Goal: Task Accomplishment & Management: Manage account settings

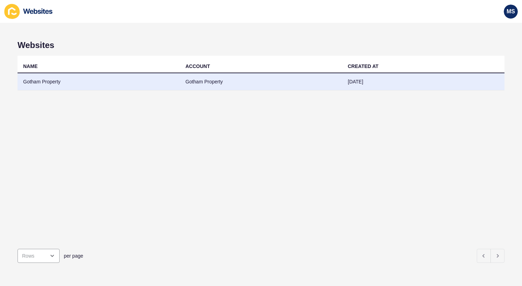
click at [232, 86] on td "Gotham Property" at bounding box center [261, 81] width 162 height 17
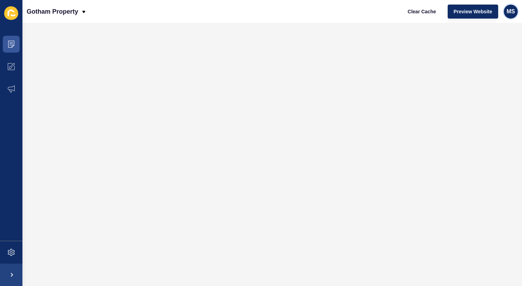
click at [514, 12] on span "MS" at bounding box center [510, 11] width 8 height 7
click at [488, 28] on link "[PERSON_NAME]" at bounding box center [494, 27] width 52 height 15
click at [14, 255] on icon at bounding box center [11, 252] width 7 height 7
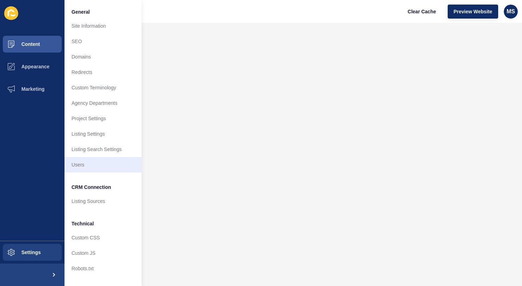
click at [97, 161] on link "Users" at bounding box center [102, 164] width 77 height 15
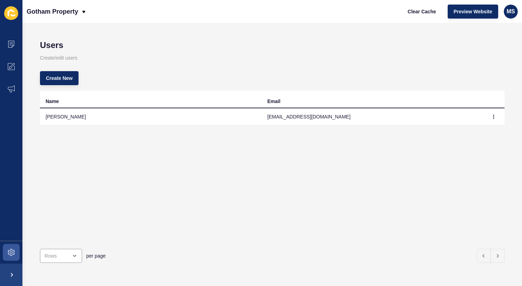
click at [110, 115] on td "[PERSON_NAME]" at bounding box center [151, 116] width 222 height 17
click at [494, 117] on icon "button" at bounding box center [493, 117] width 4 height 4
click at [344, 106] on th "Email" at bounding box center [373, 100] width 222 height 18
click at [319, 117] on td "[EMAIL_ADDRESS][DOMAIN_NAME]" at bounding box center [373, 116] width 222 height 17
click at [62, 114] on td "[PERSON_NAME]" at bounding box center [151, 116] width 222 height 17
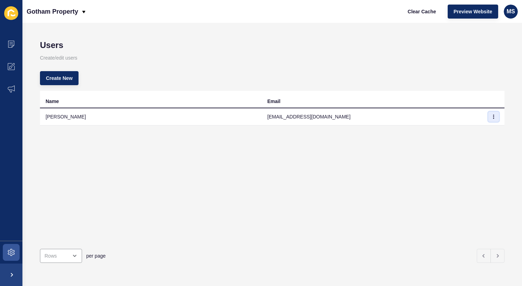
click at [491, 116] on icon "button" at bounding box center [493, 117] width 4 height 4
click at [466, 133] on link "Edit" at bounding box center [474, 130] width 49 height 15
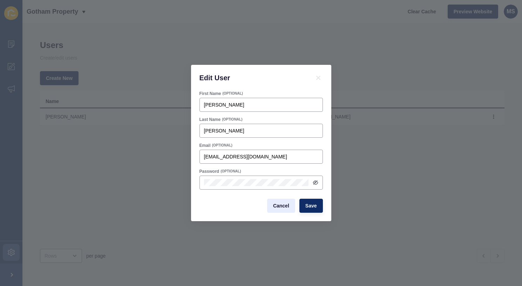
click at [282, 209] on button "Cancel" at bounding box center [281, 206] width 28 height 14
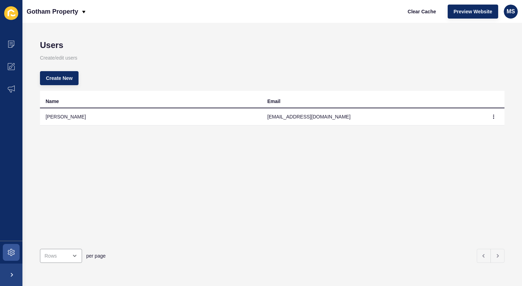
click at [16, 272] on span at bounding box center [11, 274] width 22 height 22
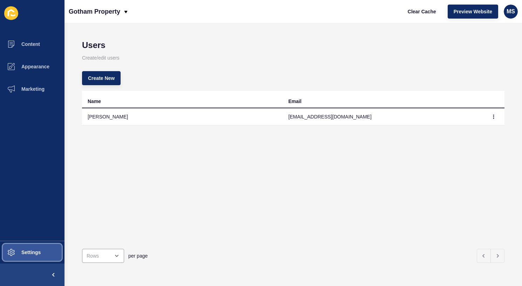
click at [23, 249] on button "Settings" at bounding box center [32, 252] width 64 height 22
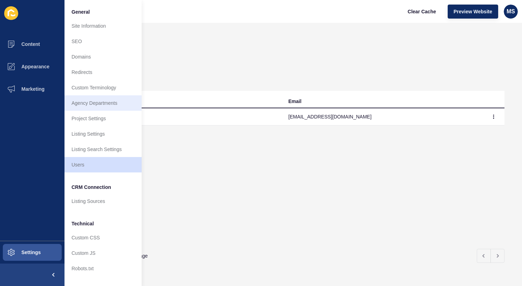
click at [105, 105] on link "Agency Departments" at bounding box center [102, 102] width 77 height 15
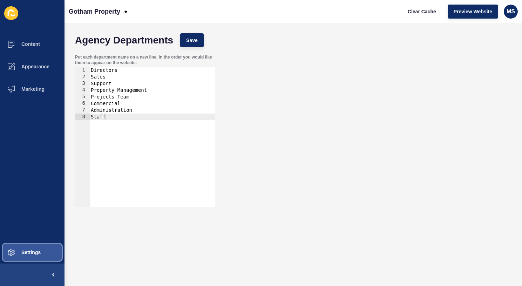
click at [23, 252] on span "Settings" at bounding box center [20, 252] width 42 height 6
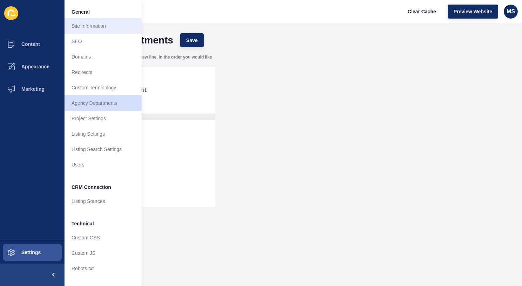
click at [95, 30] on link "Site Information" at bounding box center [102, 25] width 77 height 15
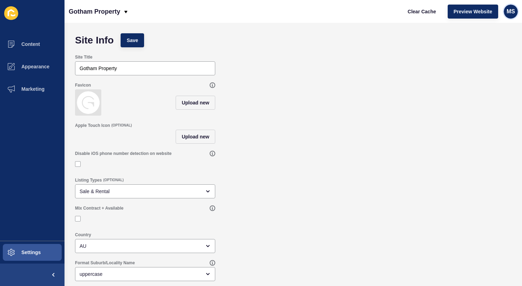
click at [507, 13] on span "MS" at bounding box center [510, 11] width 8 height 7
click at [493, 27] on link "[PERSON_NAME]" at bounding box center [494, 27] width 52 height 15
click at [510, 15] on div "MS" at bounding box center [510, 12] width 14 height 14
click at [494, 44] on link "Contact Support" at bounding box center [494, 42] width 52 height 15
